Goal: Find specific page/section: Find specific page/section

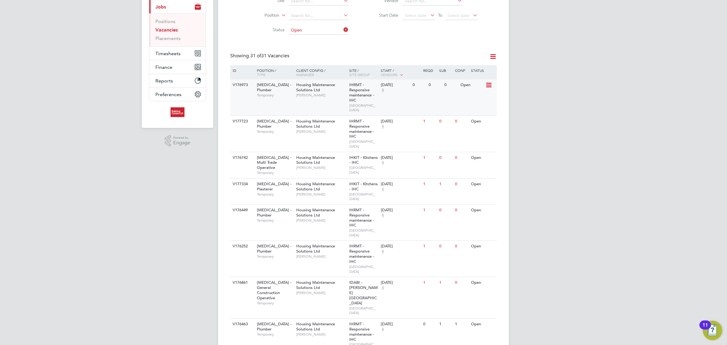
scroll to position [151, 0]
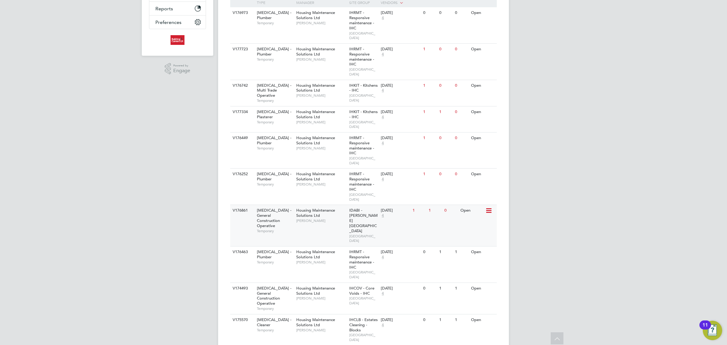
click at [342, 205] on div "Housing Maintenance Solutions Ltd [PERSON_NAME]" at bounding box center [321, 215] width 53 height 21
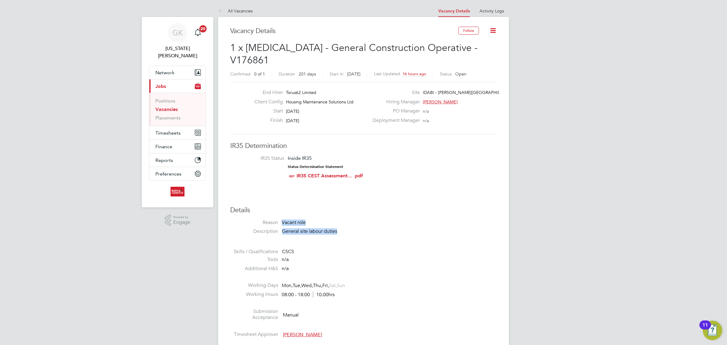
drag, startPoint x: 341, startPoint y: 219, endPoint x: 296, endPoint y: 190, distance: 53.1
click at [348, 206] on h3 "Details" at bounding box center [363, 210] width 267 height 9
drag, startPoint x: 347, startPoint y: 208, endPoint x: 320, endPoint y: 208, distance: 27.6
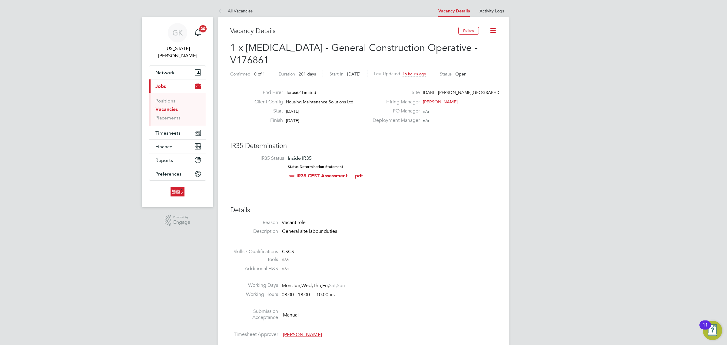
click at [320, 219] on li "Reason Vacant role" at bounding box center [363, 223] width 267 height 9
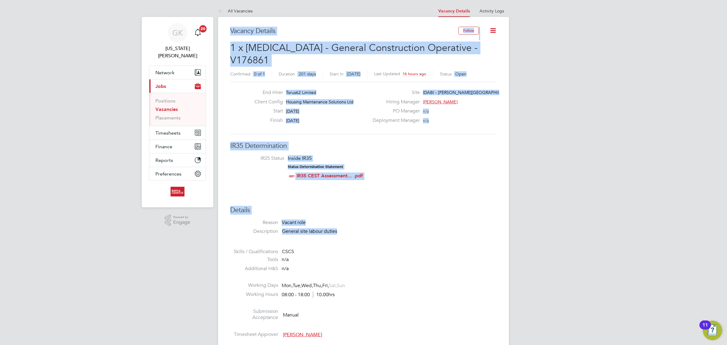
drag, startPoint x: 355, startPoint y: 222, endPoint x: 227, endPoint y: 26, distance: 234.4
drag, startPoint x: 390, startPoint y: 274, endPoint x: 376, endPoint y: 70, distance: 204.7
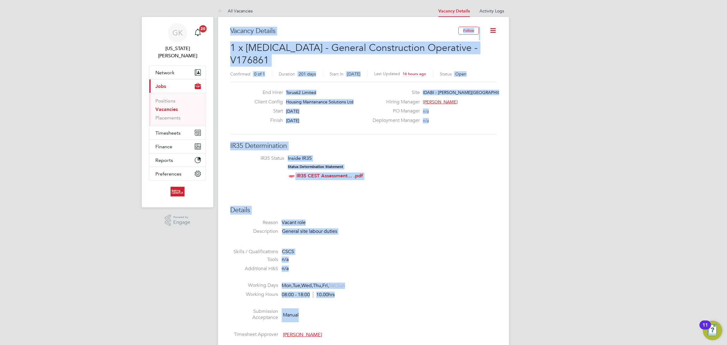
drag, startPoint x: 467, startPoint y: 313, endPoint x: 196, endPoint y: 12, distance: 404.5
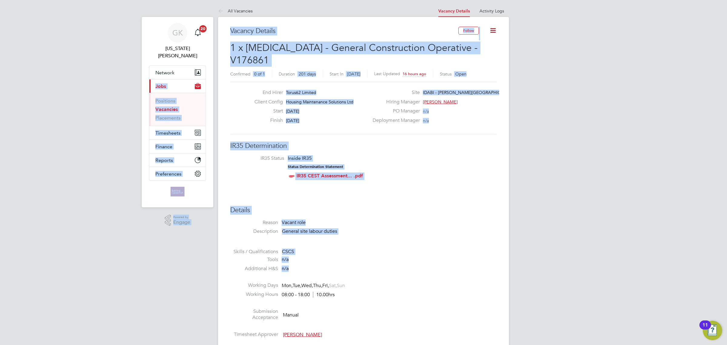
drag, startPoint x: 407, startPoint y: 264, endPoint x: 576, endPoint y: 155, distance: 200.8
drag, startPoint x: 558, startPoint y: 280, endPoint x: 149, endPoint y: 33, distance: 477.6
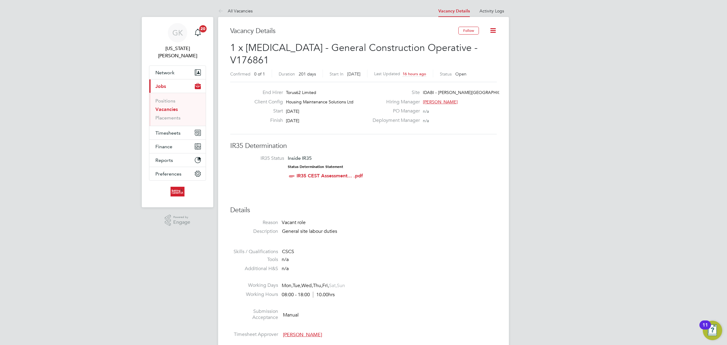
click at [174, 106] on link "Vacancies" at bounding box center [166, 109] width 22 height 6
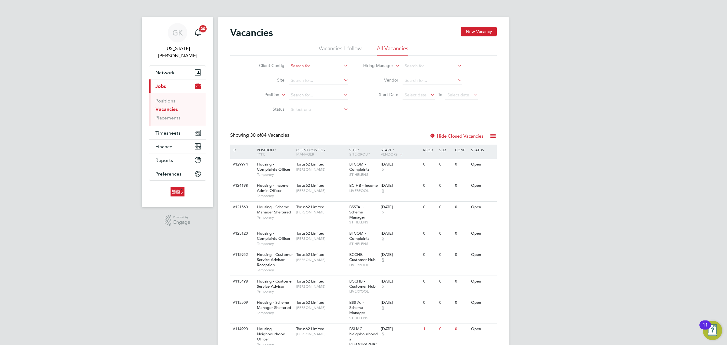
click at [304, 67] on input at bounding box center [319, 66] width 60 height 8
click at [304, 75] on li "Hou sing Maintenance Solutions Ltd" at bounding box center [342, 74] width 108 height 8
type input "Housing Maintenance Solutions Ltd"
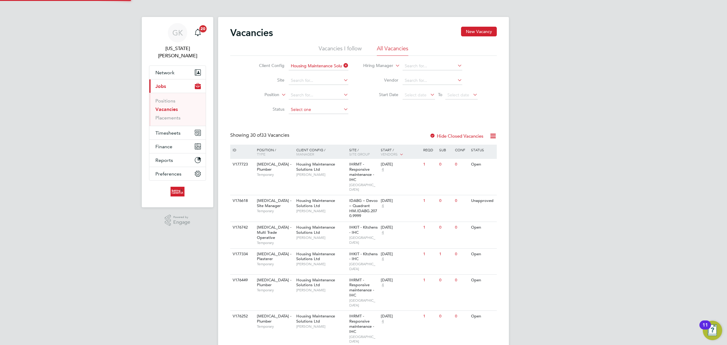
click at [330, 107] on input at bounding box center [319, 109] width 60 height 8
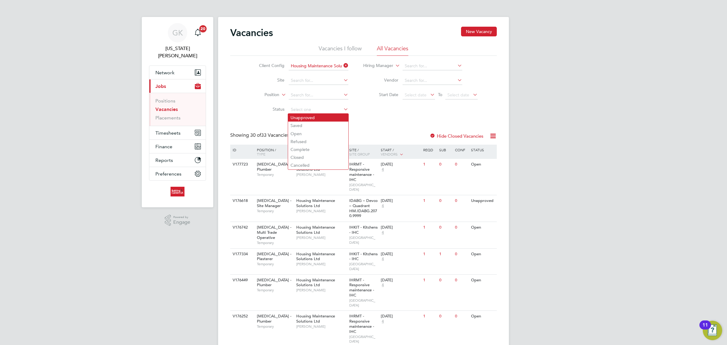
click at [316, 118] on li "Unapproved" at bounding box center [318, 118] width 60 height 8
type input "Unapproved"
